Goal: Book appointment/travel/reservation

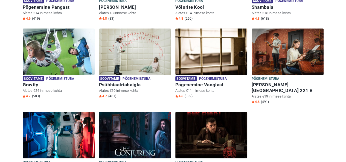
scroll to position [300, 0]
click at [143, 143] on img at bounding box center [135, 135] width 72 height 46
click at [129, 124] on img at bounding box center [135, 135] width 72 height 46
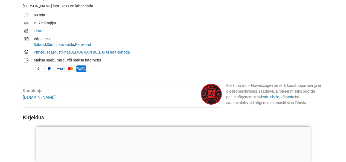
scroll to position [199, 0]
click at [175, 115] on h4 "Kirjeldus" at bounding box center [122, 117] width 199 height 7
click at [173, 127] on div at bounding box center [173, 127] width 275 height 0
click at [168, 127] on div at bounding box center [173, 127] width 275 height 0
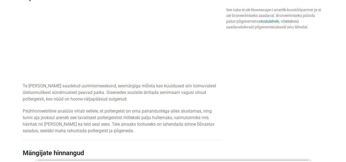
scroll to position [328, 0]
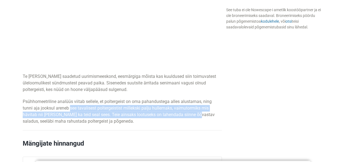
drag, startPoint x: 70, startPoint y: 109, endPoint x: 196, endPoint y: 112, distance: 125.4
click at [196, 112] on p "Psühhomeetriline analüüs viitab sellele, et poltergeist on oma pahandustega all…" at bounding box center [122, 111] width 199 height 26
click at [90, 112] on p "Psühhomeetriline analüüs viitab sellele, et poltergeist on oma pahandustega all…" at bounding box center [122, 111] width 199 height 26
click at [75, 115] on p "Psühhomeetriline analüüs viitab sellele, et poltergeist on oma pahandustega all…" at bounding box center [122, 111] width 199 height 26
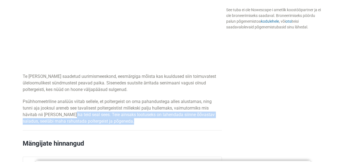
drag, startPoint x: 75, startPoint y: 115, endPoint x: 121, endPoint y: 120, distance: 46.1
click at [121, 120] on p "Psühhomeetriline analüüs viitab sellele, et poltergeist on oma pahandustega all…" at bounding box center [122, 111] width 199 height 26
click at [178, 116] on p "Psühhomeetriline analüüs viitab sellele, et poltergeist on oma pahandustega all…" at bounding box center [122, 111] width 199 height 26
click at [180, 114] on p "Psühhomeetriline analüüs viitab sellele, et poltergeist on oma pahandustega all…" at bounding box center [122, 111] width 199 height 26
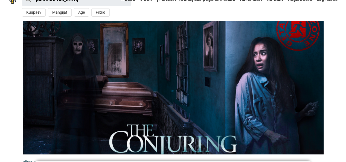
scroll to position [0, 0]
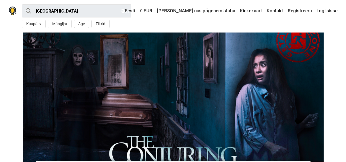
click at [80, 23] on button "Age" at bounding box center [81, 24] width 15 height 8
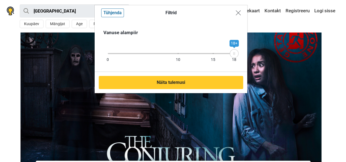
click at [239, 14] on img "Close modal" at bounding box center [237, 12] width 5 height 5
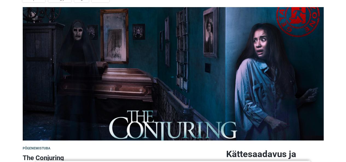
scroll to position [82, 0]
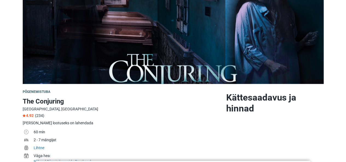
click at [134, 37] on img at bounding box center [173, 17] width 301 height 133
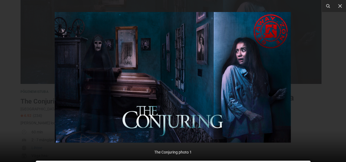
click at [331, 70] on div at bounding box center [173, 81] width 346 height 162
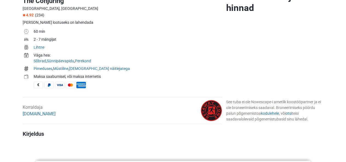
scroll to position [191, 0]
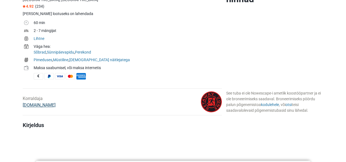
click at [41, 106] on link "[DOMAIN_NAME]" at bounding box center [39, 104] width 33 height 5
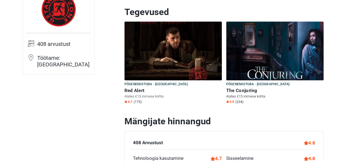
scroll to position [55, 0]
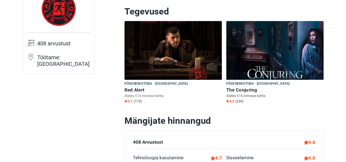
click at [270, 60] on img at bounding box center [274, 50] width 97 height 59
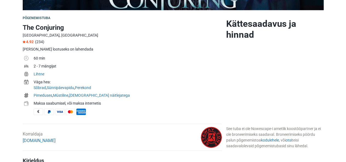
scroll to position [164, 0]
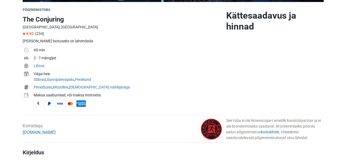
click at [260, 14] on h2 "Kättesaadavus ja hinnad" at bounding box center [274, 21] width 97 height 22
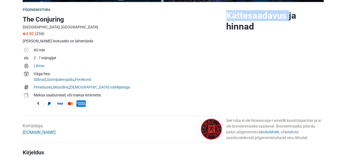
click at [261, 14] on h2 "Kättesaadavus ja hinnad" at bounding box center [274, 21] width 97 height 22
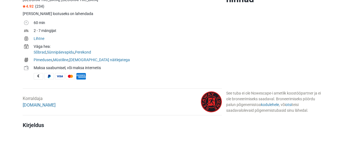
drag, startPoint x: 232, startPoint y: 92, endPoint x: 253, endPoint y: 105, distance: 24.6
click at [253, 105] on div "See tuba ei ole Nowescape-i ametlik koostööpartner ja ei ole broneerimiseks saa…" at bounding box center [274, 101] width 97 height 23
click at [267, 105] on link "kodulehele" at bounding box center [270, 104] width 18 height 4
